Goal: Information Seeking & Learning: Learn about a topic

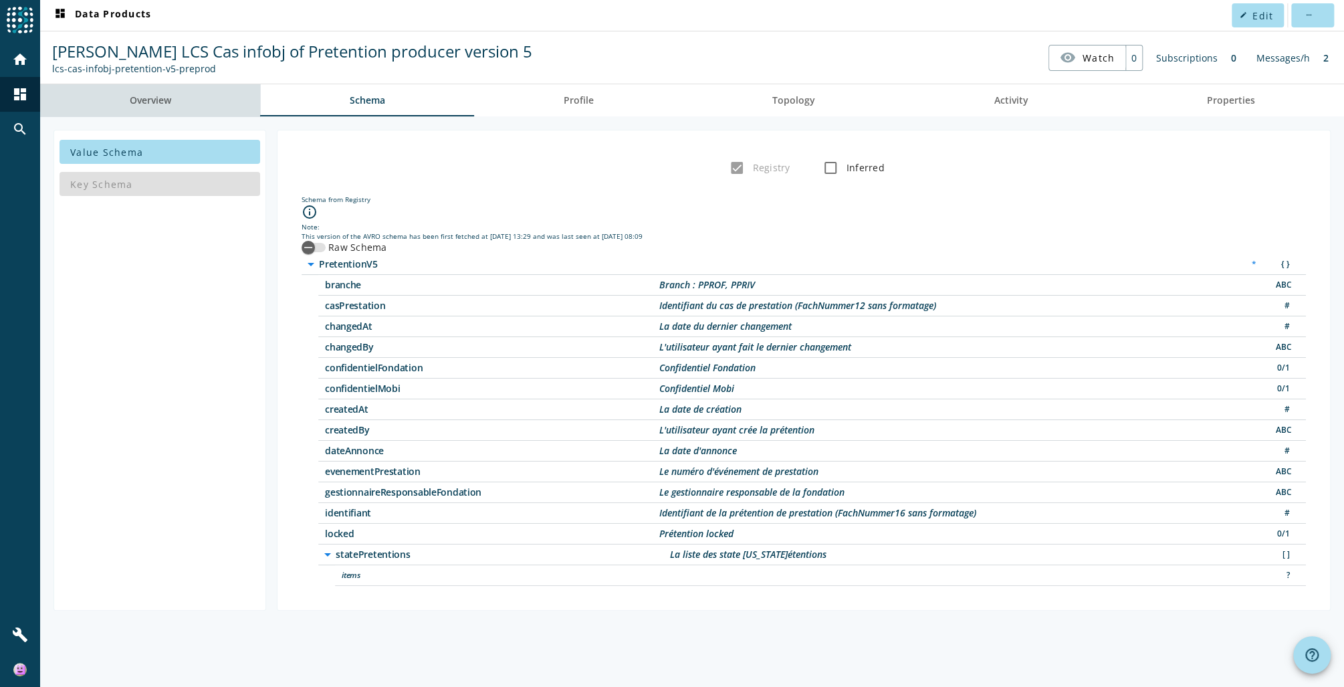
click at [137, 104] on span "Overview" at bounding box center [150, 100] width 41 height 9
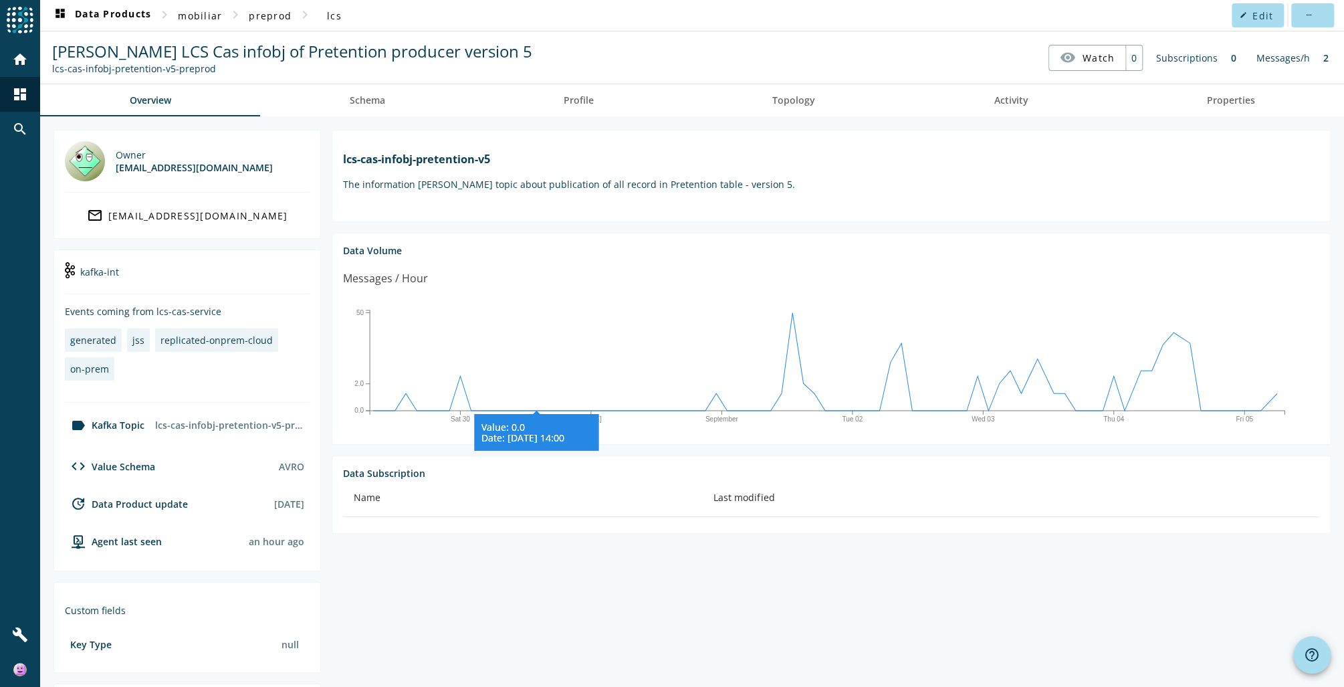
scroll to position [133, 0]
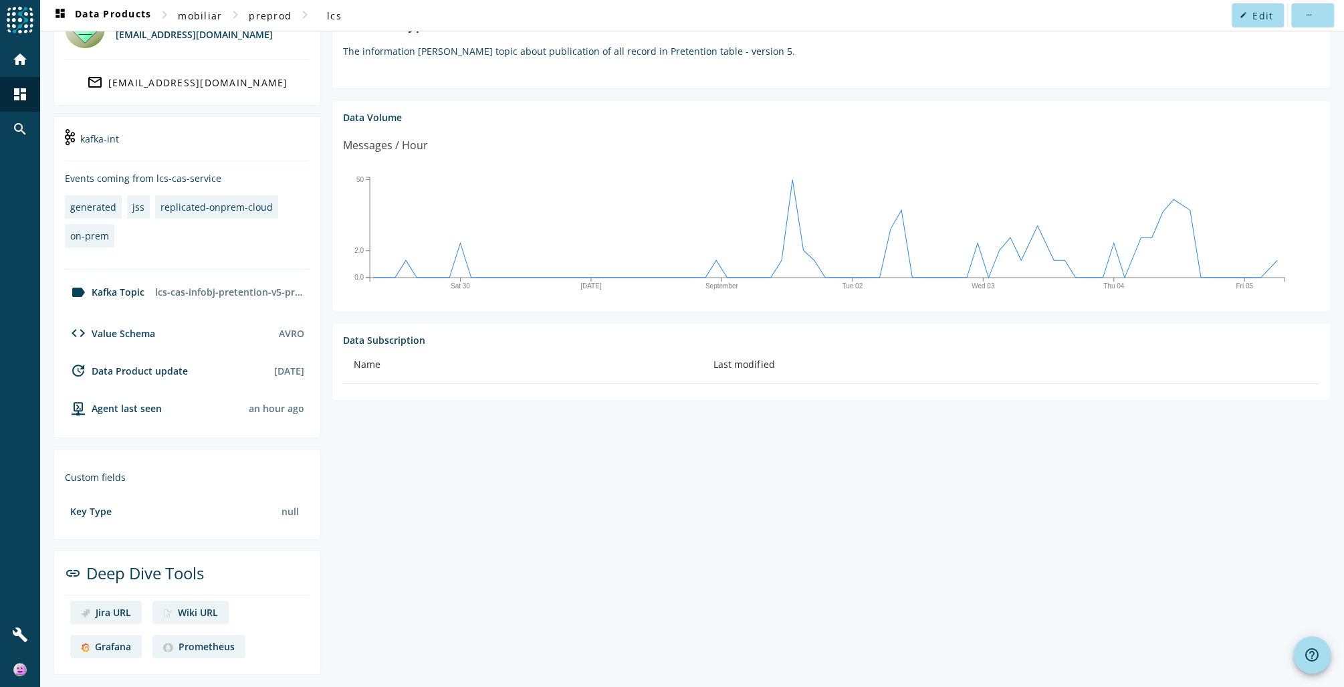
click at [111, 645] on div "Grafana" at bounding box center [113, 646] width 36 height 13
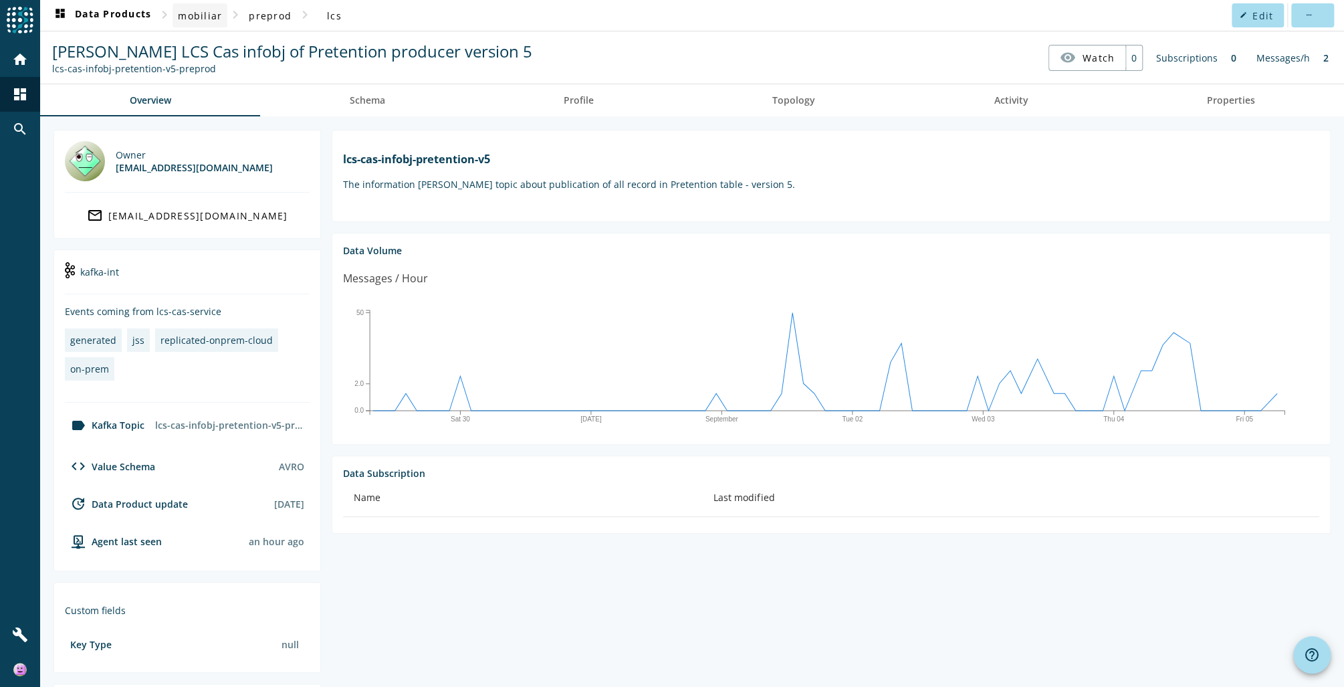
click at [194, 17] on span "mobiliar" at bounding box center [200, 15] width 44 height 13
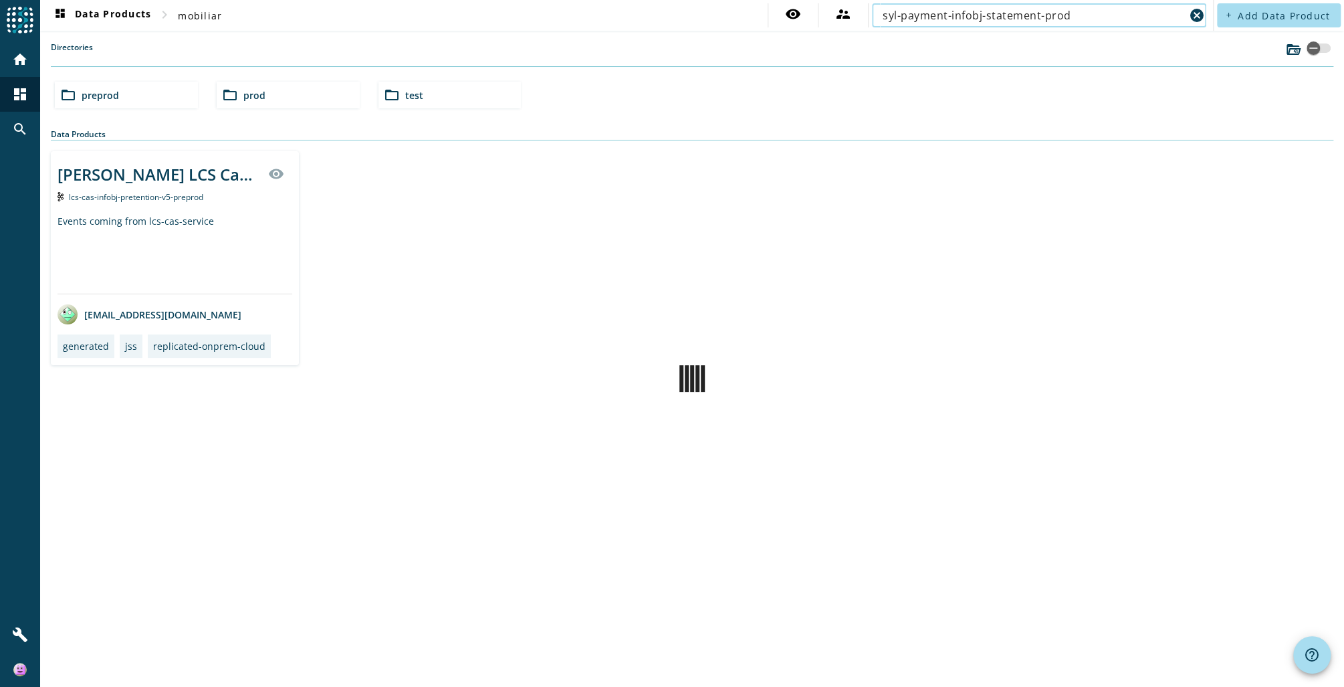
type input "syl-payment-infobj-statement-prod"
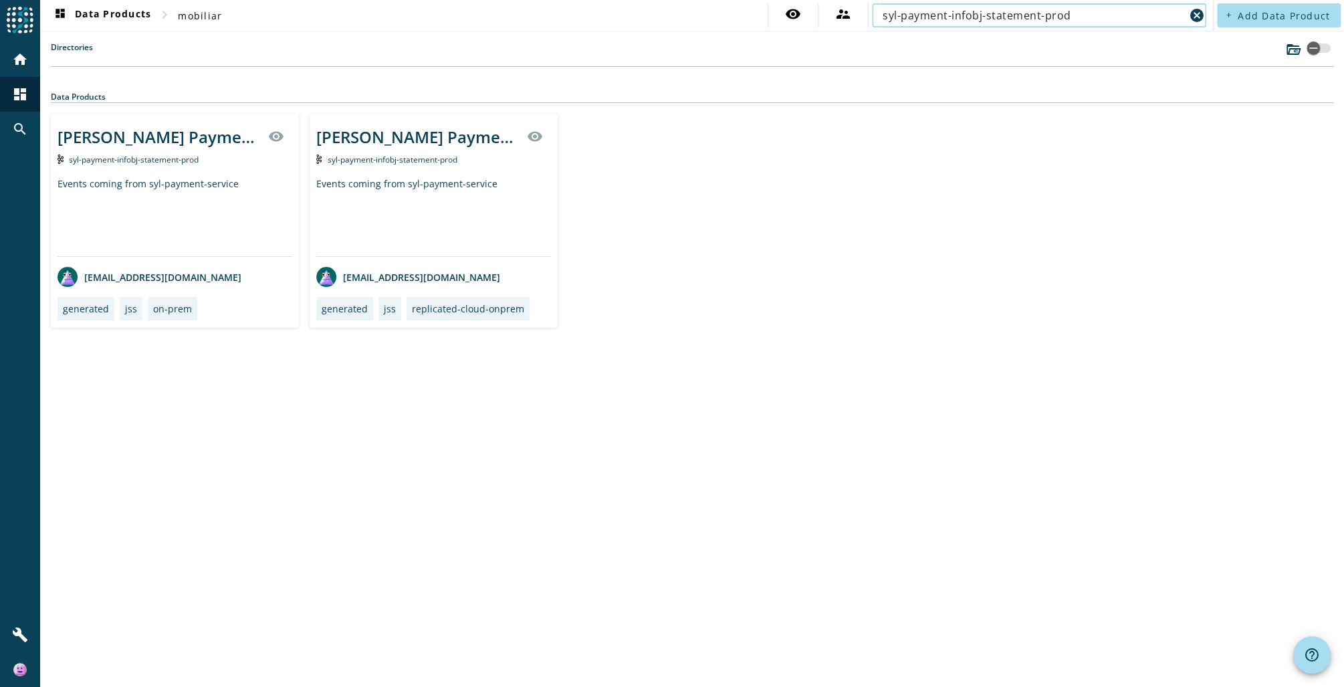
click at [286, 94] on div "Data Products" at bounding box center [692, 97] width 1283 height 12
click at [189, 135] on div "[PERSON_NAME] Payment infobj of Statement producer" at bounding box center [159, 137] width 203 height 22
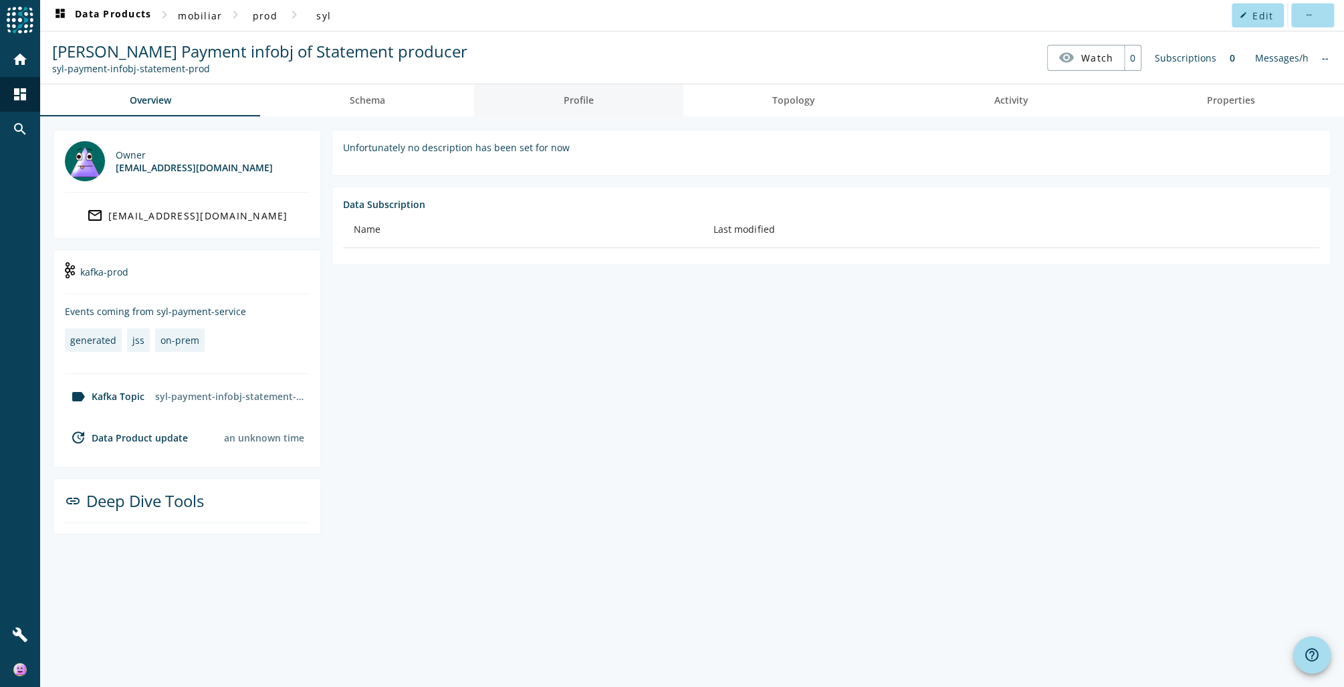
click at [560, 102] on link "Profile" at bounding box center [578, 100] width 209 height 32
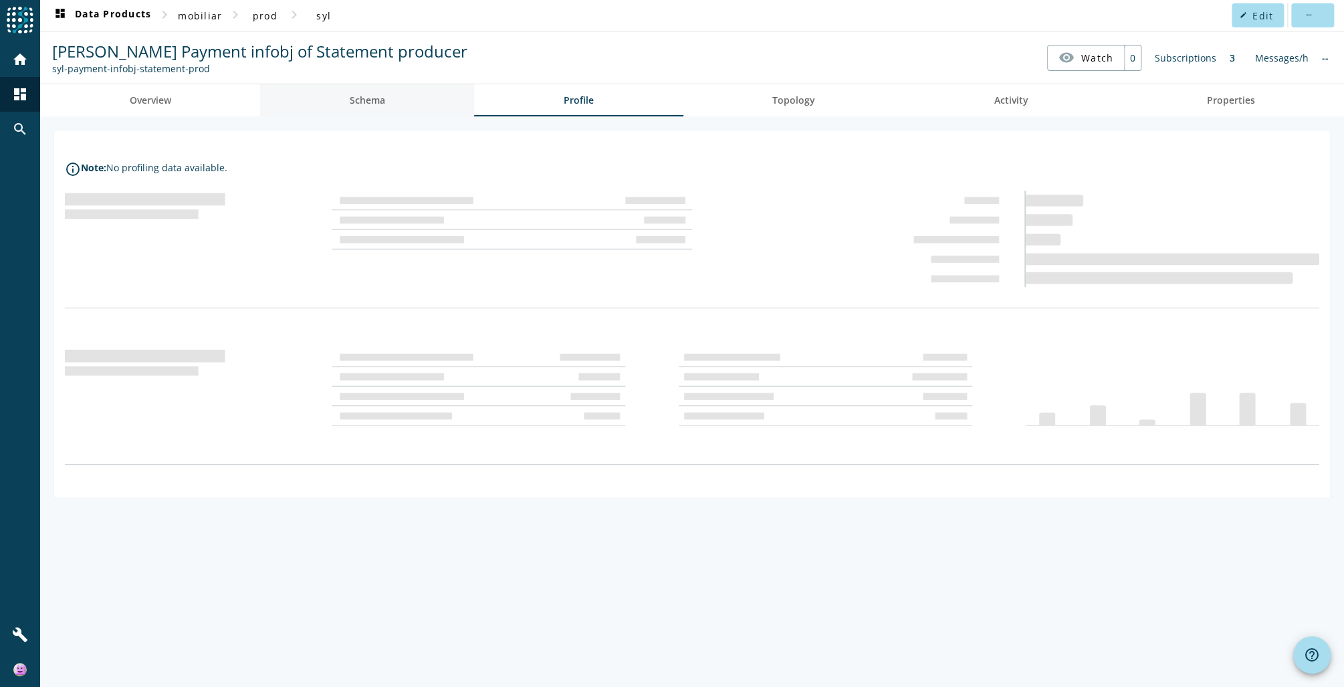
click at [372, 104] on span "Schema" at bounding box center [367, 100] width 35 height 9
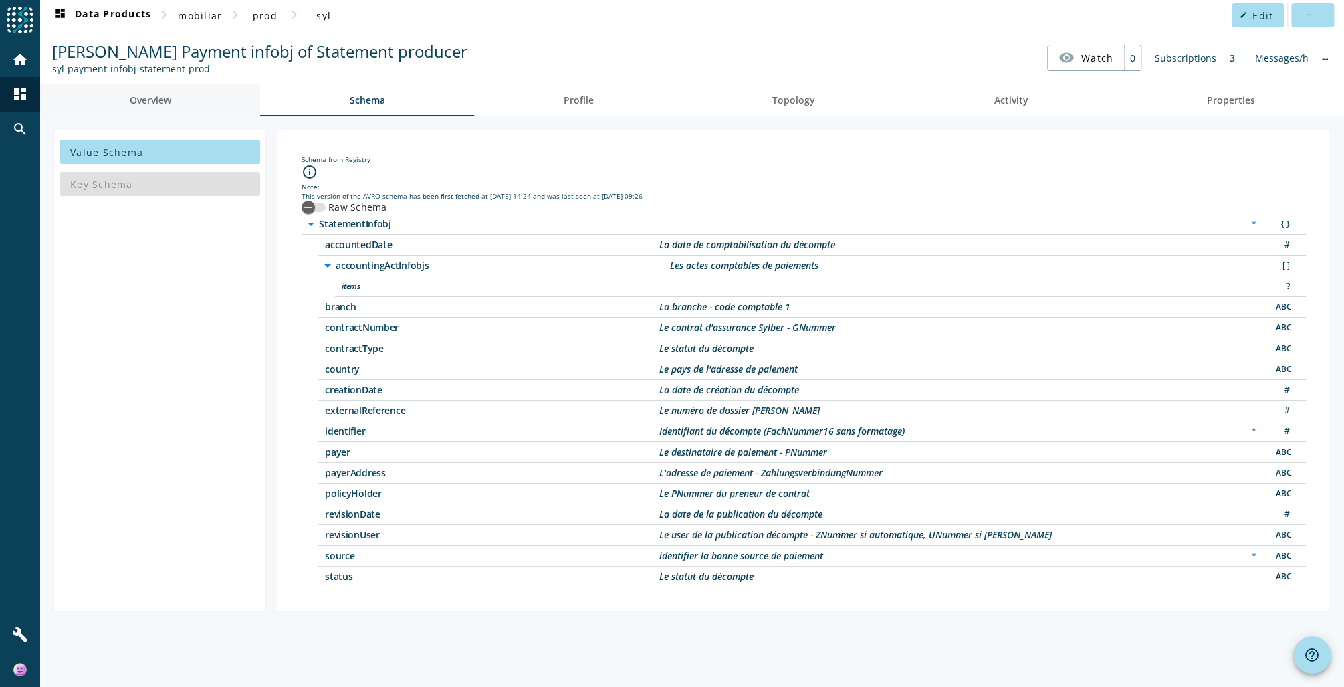
click at [179, 96] on link "Overview" at bounding box center [150, 100] width 220 height 32
